Goal: Task Accomplishment & Management: Manage account settings

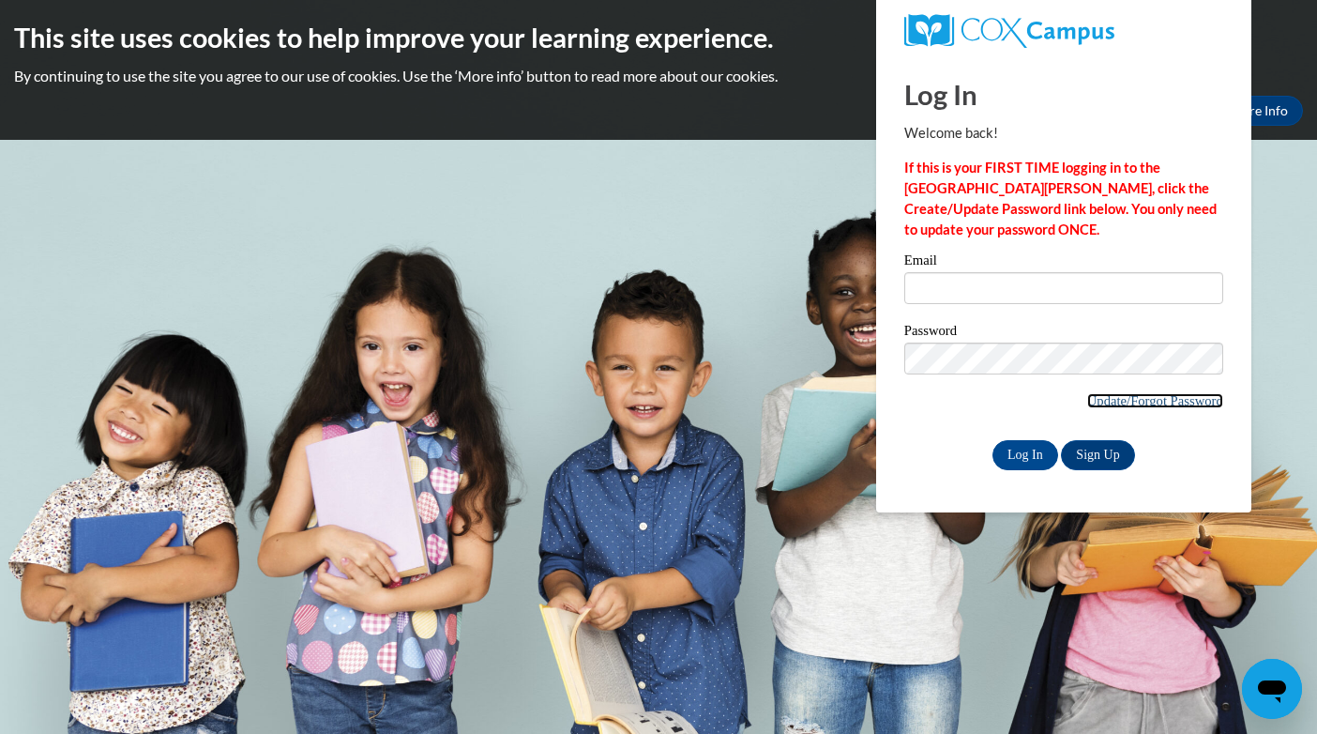
click at [1176, 401] on link "Update/Forgot Password" at bounding box center [1155, 400] width 136 height 15
click at [1090, 399] on link "Update/Forgot Password" at bounding box center [1155, 400] width 136 height 15
click at [1016, 457] on input "Log In" at bounding box center [1025, 455] width 66 height 30
click at [924, 290] on input "Email" at bounding box center [1063, 288] width 319 height 32
type input "[PERSON_NAME][EMAIL_ADDRESS][PERSON_NAME][DOMAIN_NAME]"
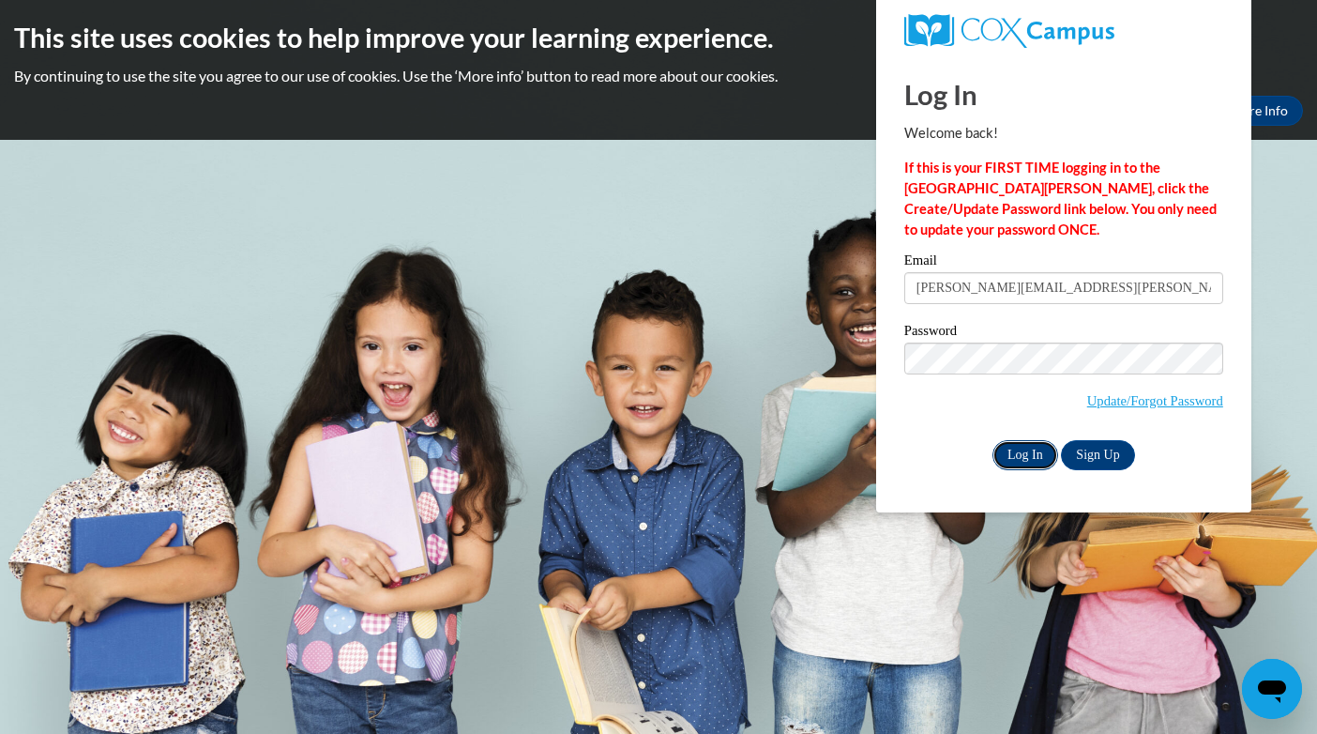
click at [1033, 447] on input "Log In" at bounding box center [1025, 455] width 66 height 30
